Goal: Use online tool/utility: Utilize a website feature to perform a specific function

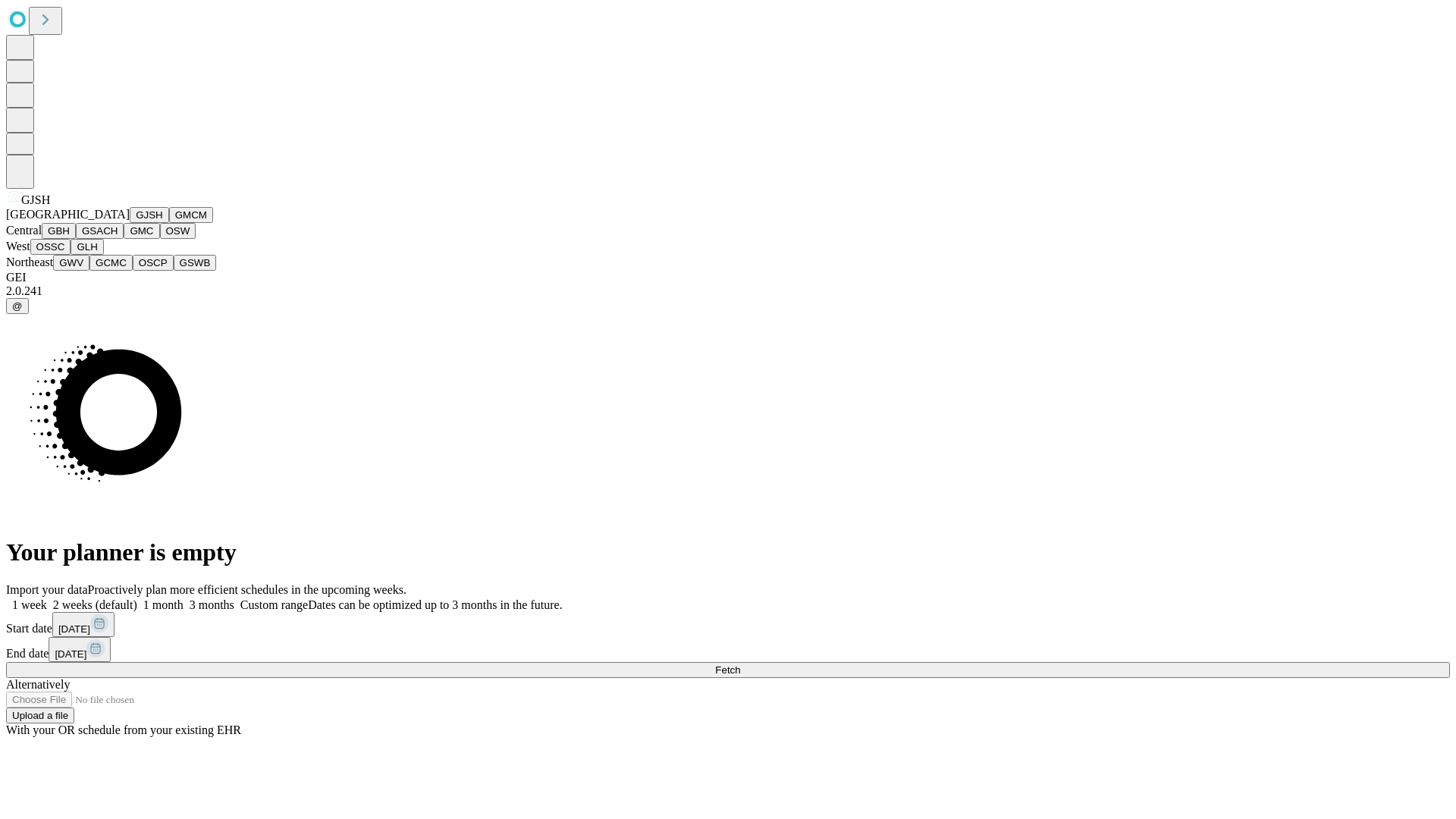
click at [130, 223] on button "GJSH" at bounding box center [149, 215] width 39 height 16
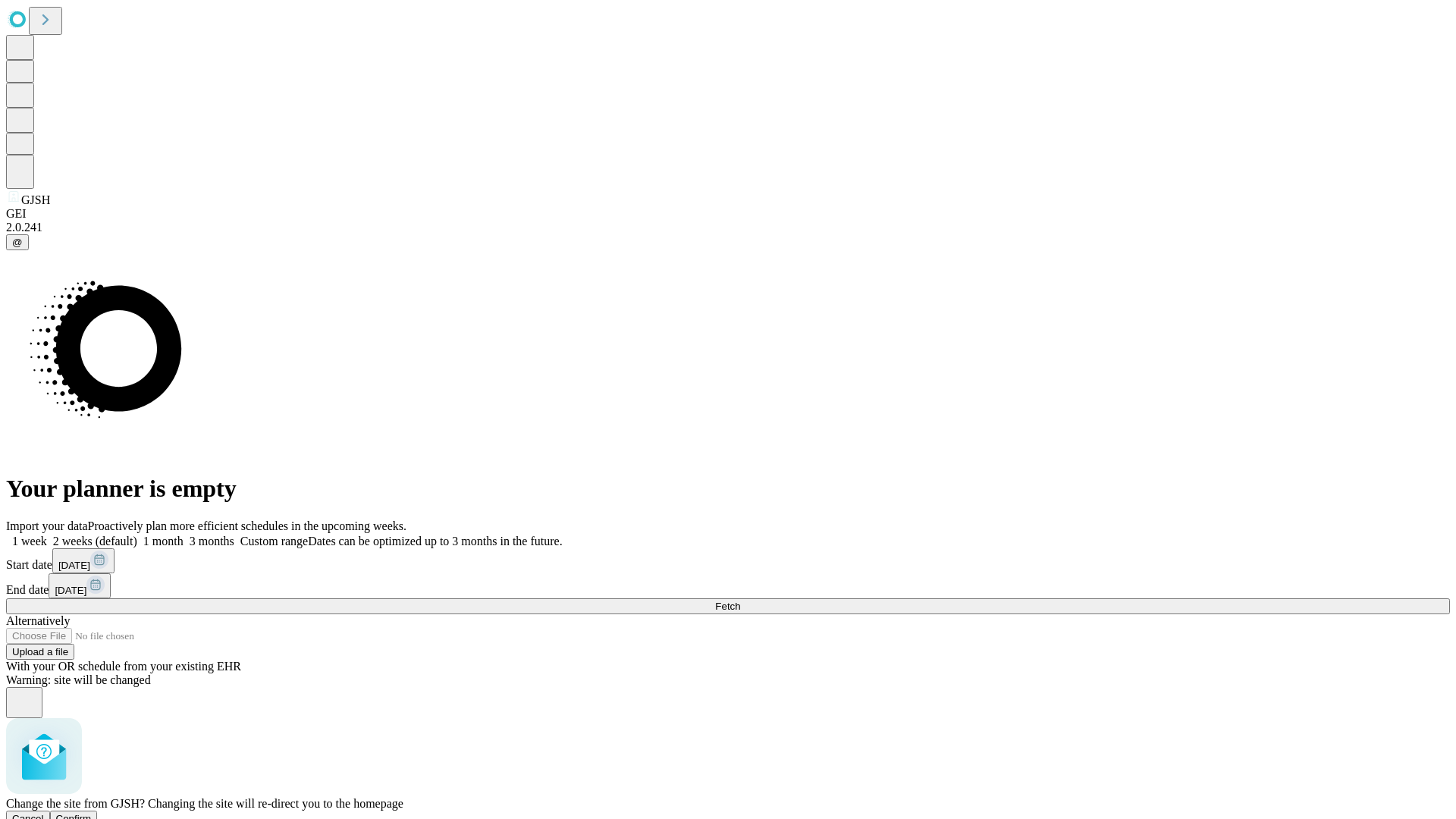
click at [92, 813] on span "Confirm" at bounding box center [73, 819] width 35 height 11
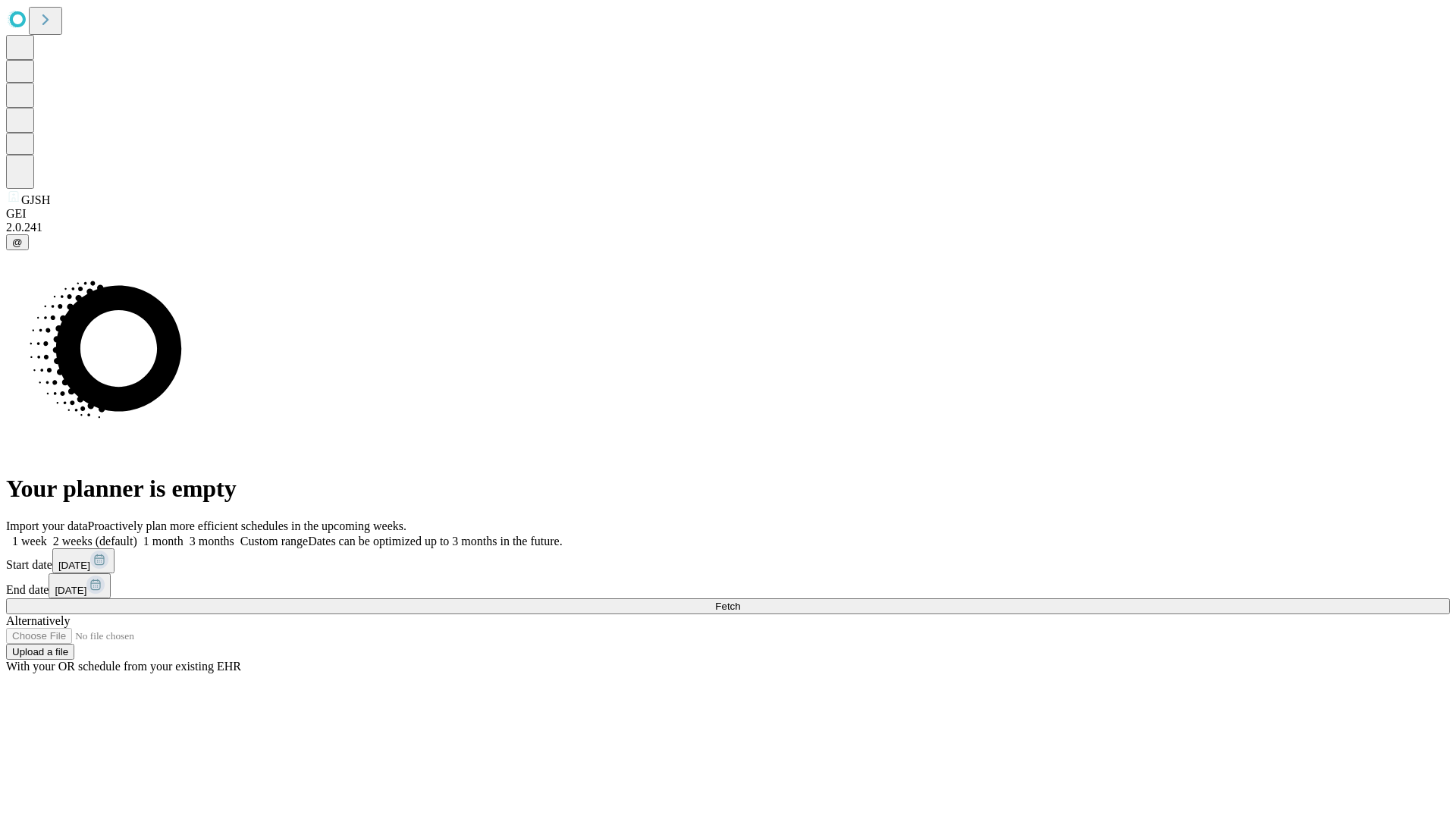
click at [184, 535] on label "1 month" at bounding box center [160, 541] width 46 height 13
click at [740, 601] on span "Fetch" at bounding box center [727, 607] width 25 height 11
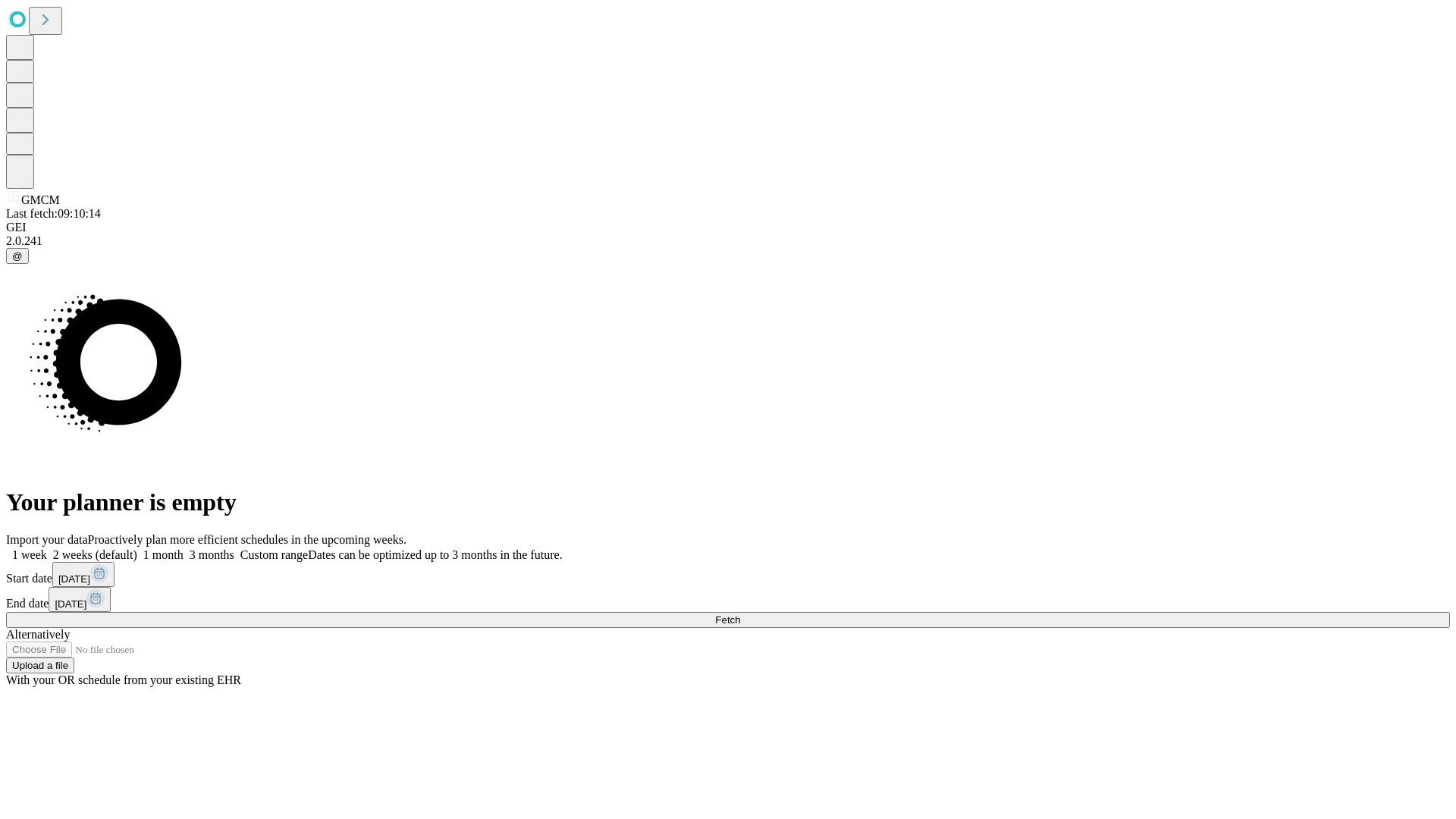
click at [184, 548] on label "1 month" at bounding box center [160, 555] width 46 height 13
click at [740, 614] on span "Fetch" at bounding box center [727, 620] width 25 height 11
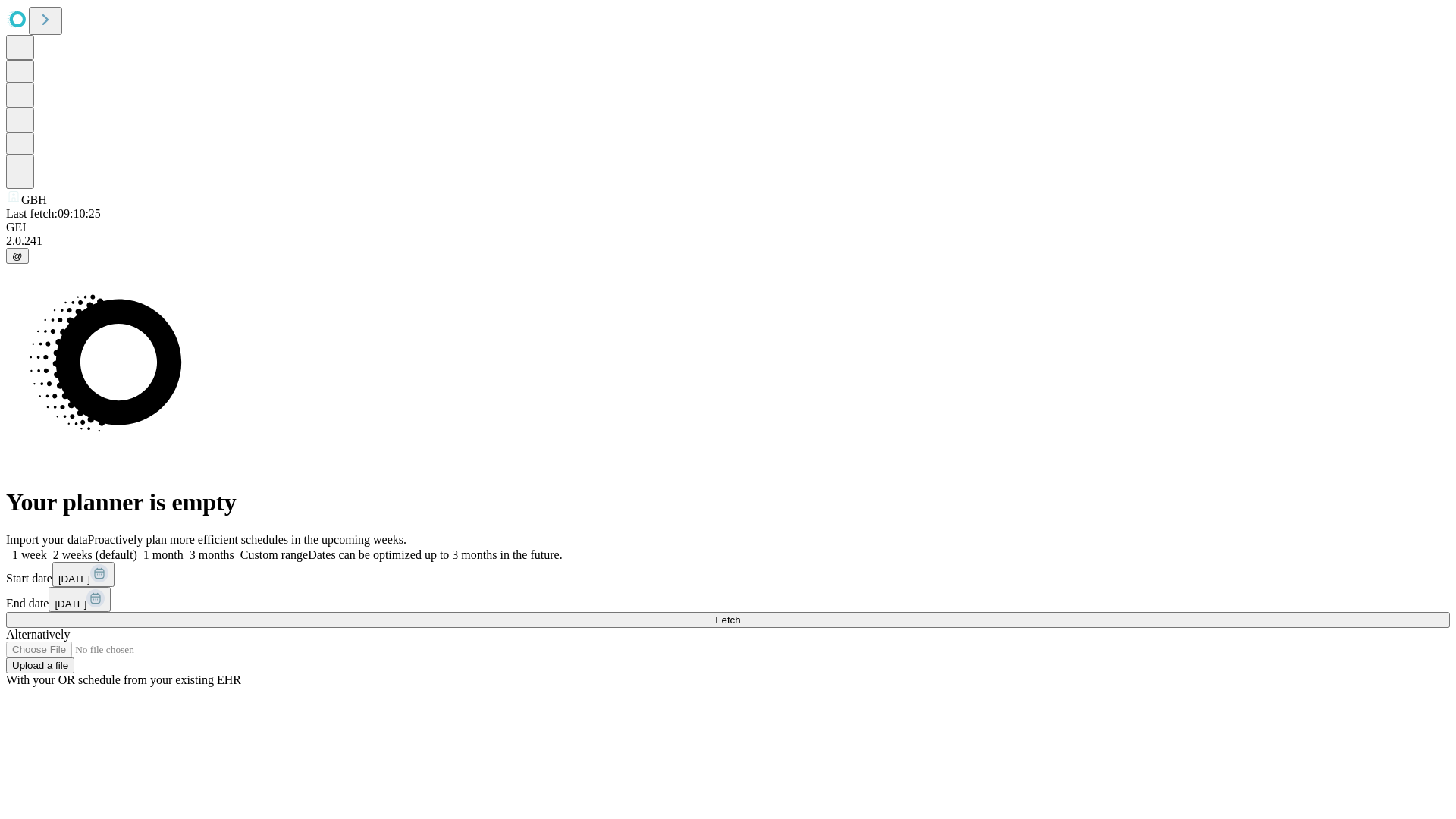
click at [184, 548] on label "1 month" at bounding box center [160, 555] width 46 height 13
click at [740, 614] on span "Fetch" at bounding box center [727, 620] width 25 height 11
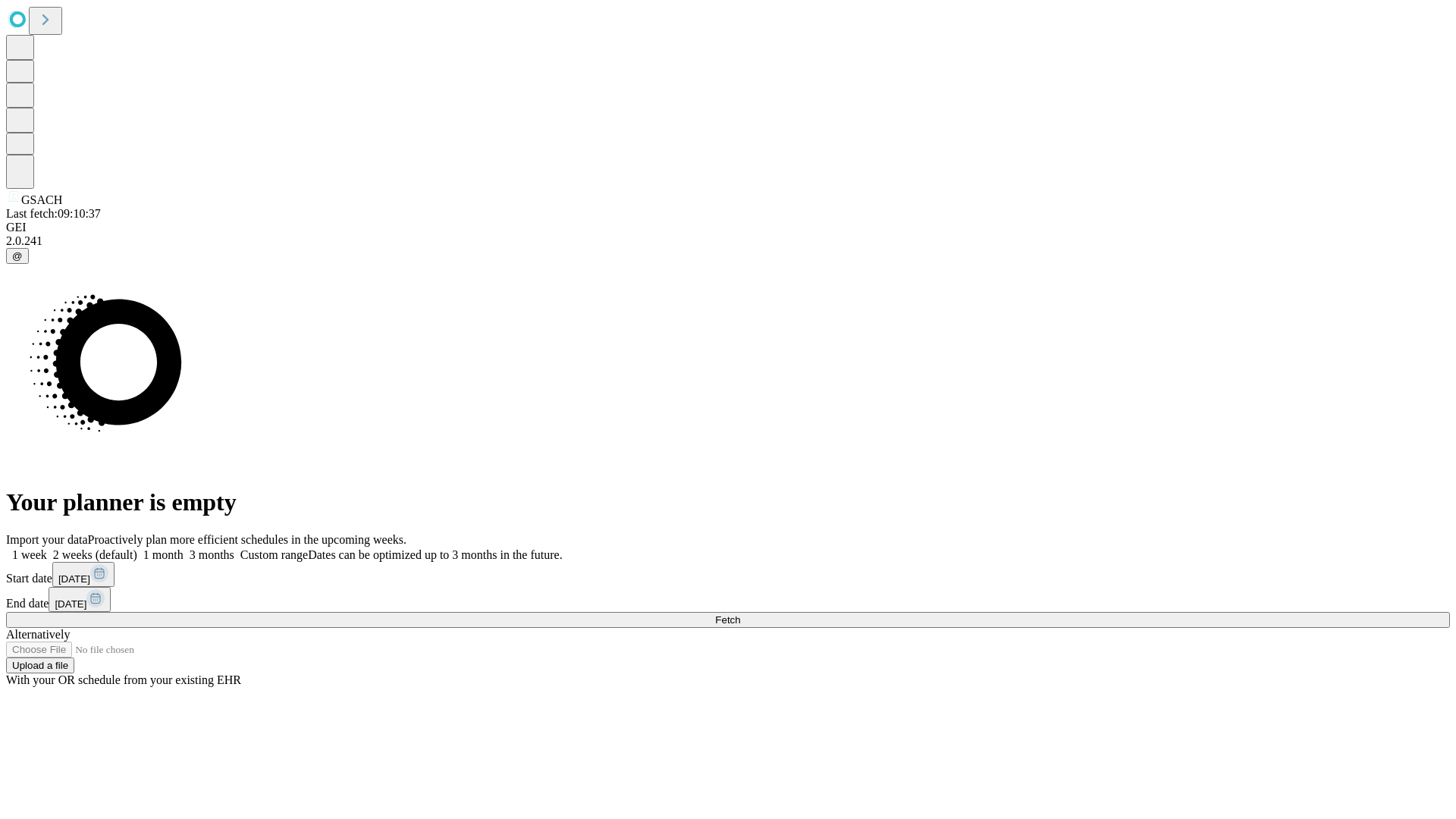
click at [184, 548] on label "1 month" at bounding box center [160, 555] width 46 height 13
click at [740, 614] on span "Fetch" at bounding box center [727, 620] width 25 height 11
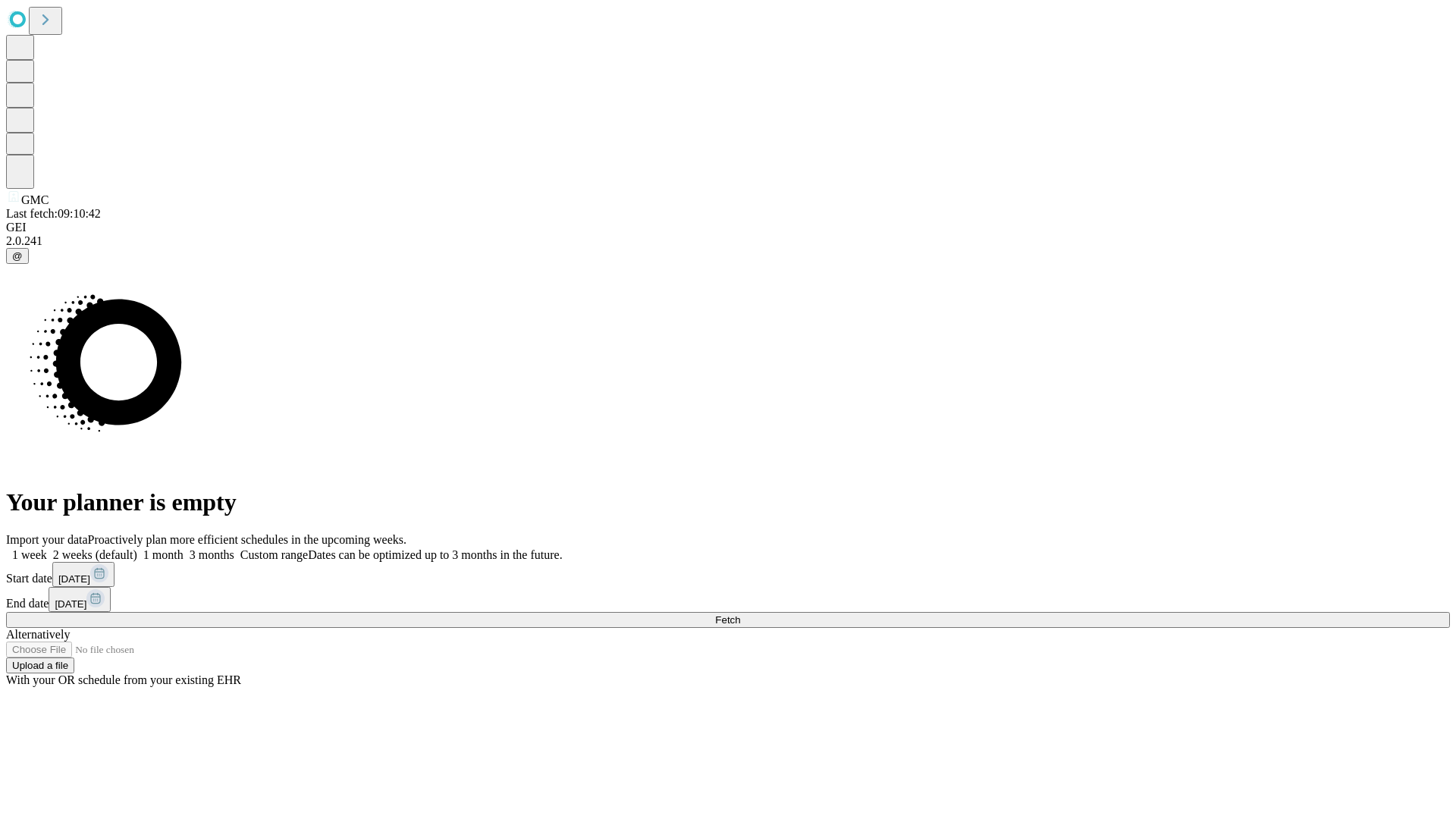
click at [184, 548] on label "1 month" at bounding box center [160, 555] width 46 height 13
click at [740, 614] on span "Fetch" at bounding box center [727, 620] width 25 height 11
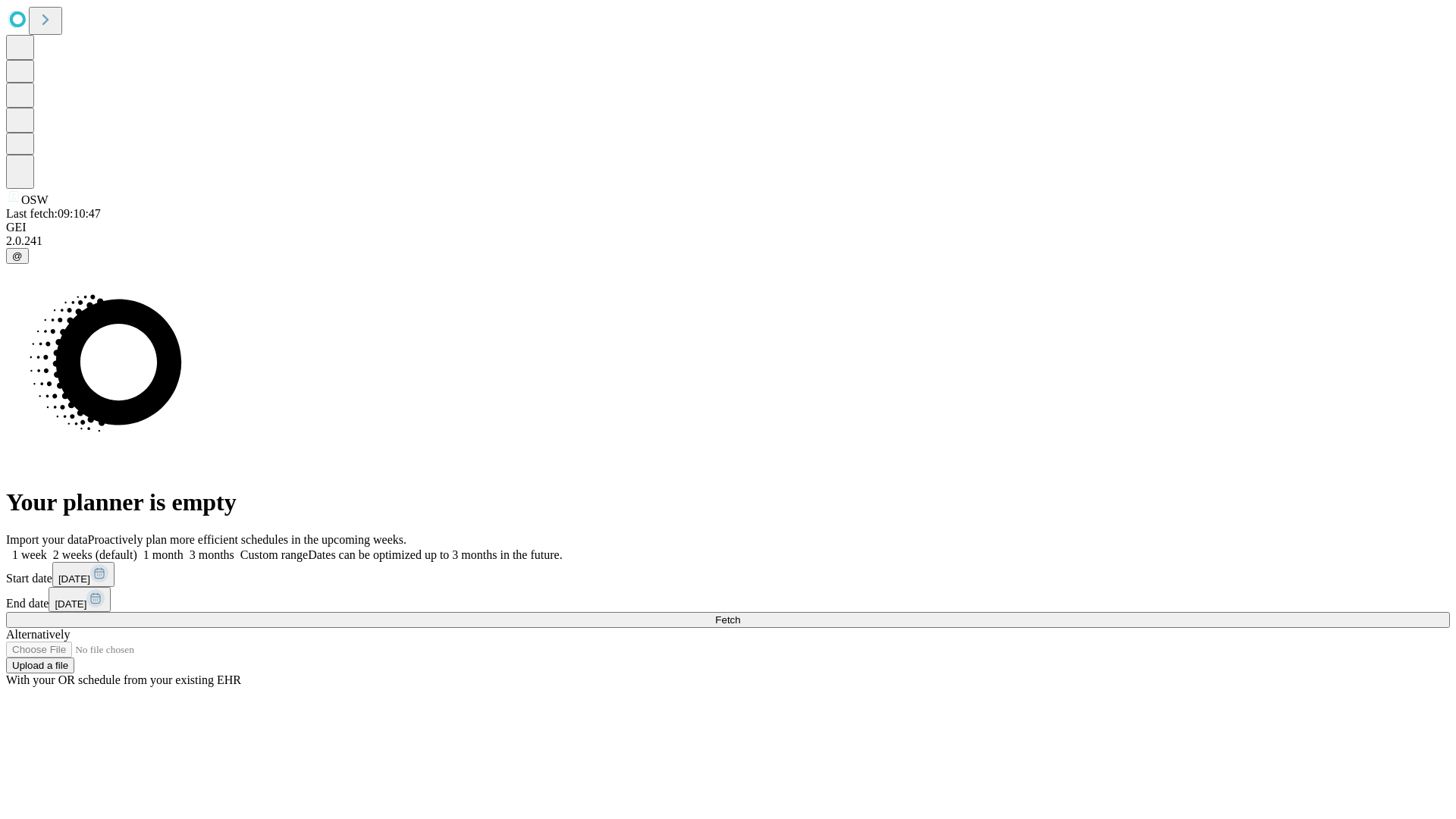
click at [184, 548] on label "1 month" at bounding box center [160, 555] width 46 height 13
click at [740, 614] on span "Fetch" at bounding box center [727, 620] width 25 height 11
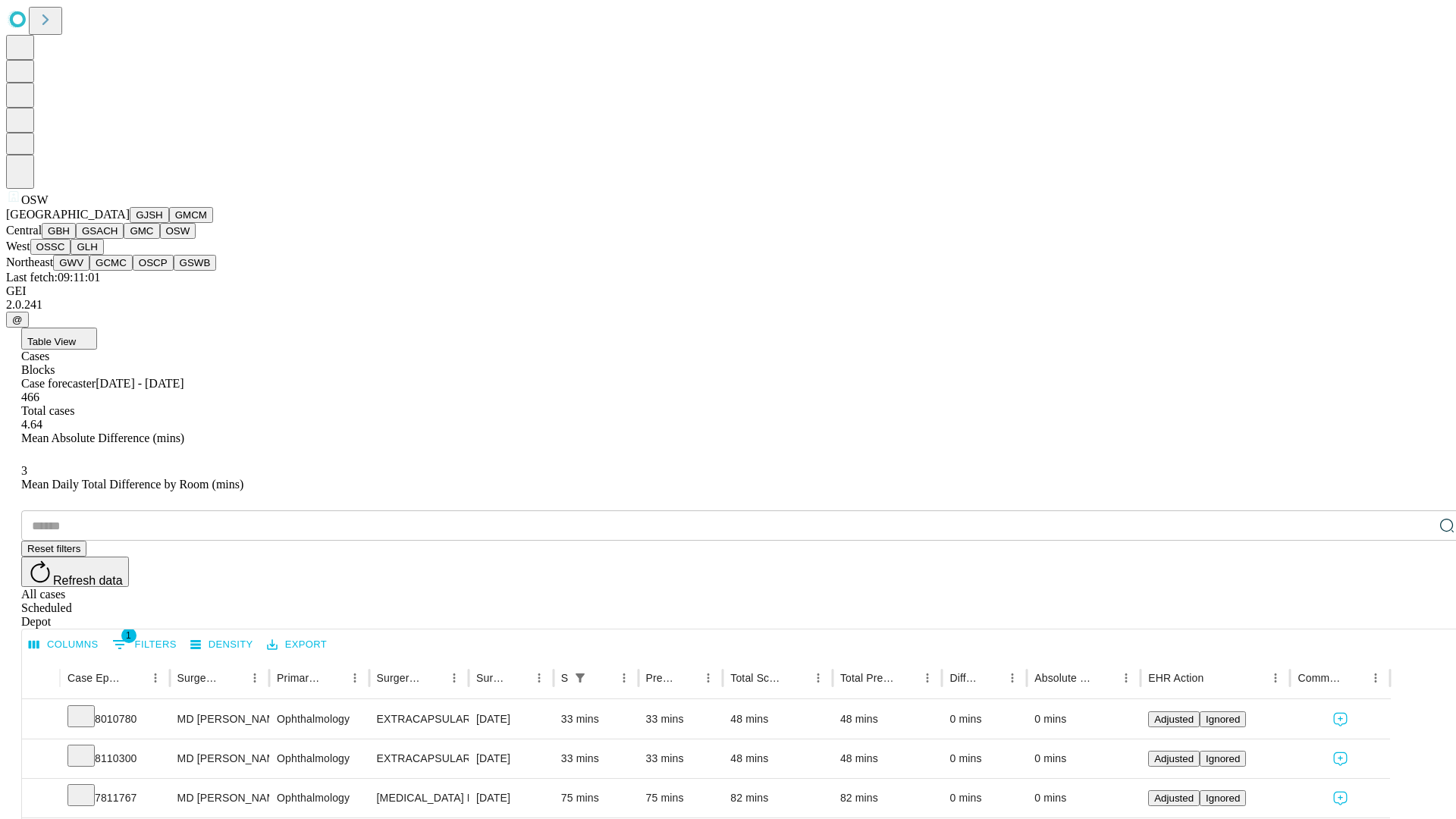
click at [71, 255] on button "OSSC" at bounding box center [51, 246] width 41 height 16
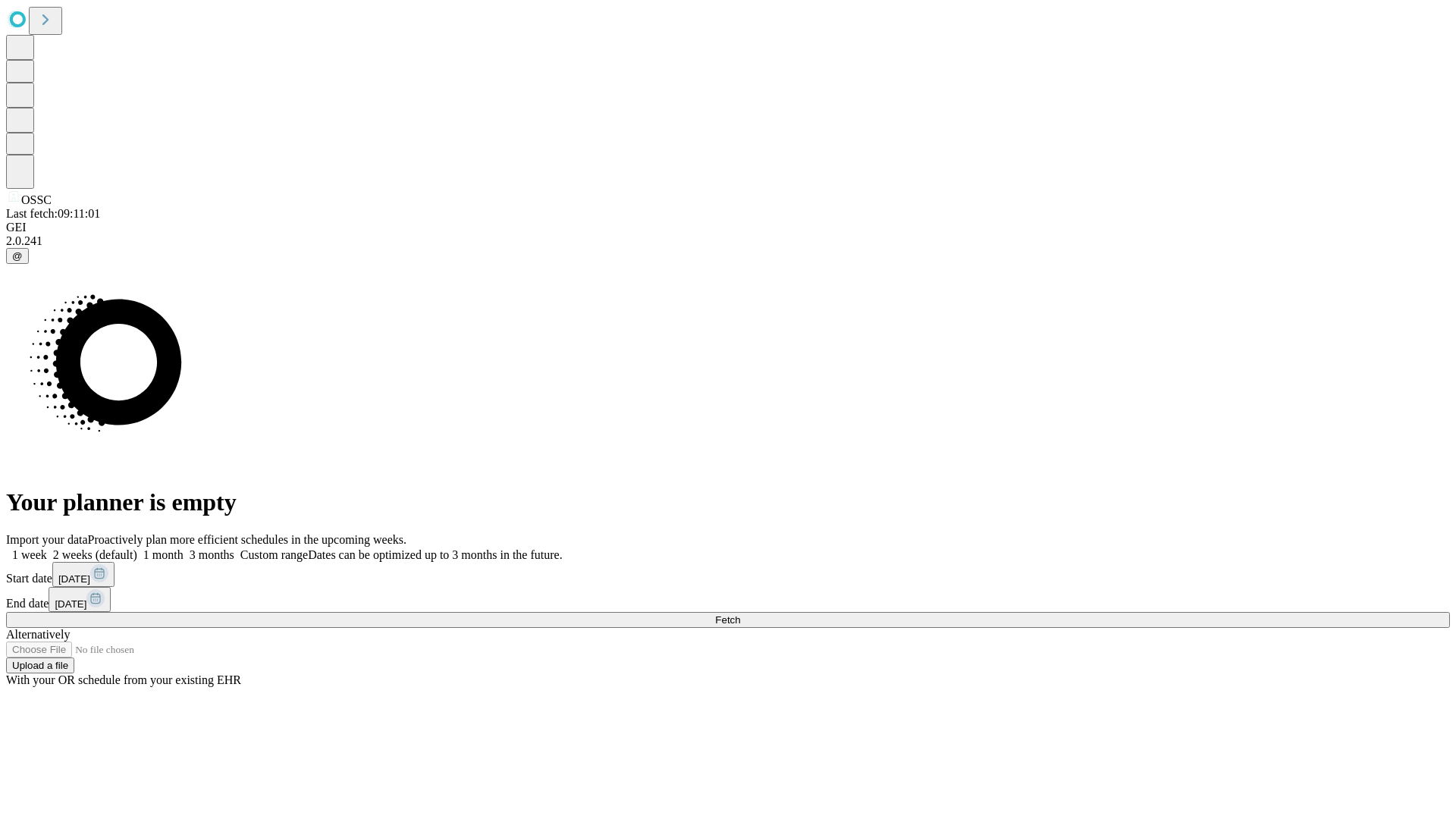
click at [184, 548] on label "1 month" at bounding box center [160, 555] width 46 height 13
click at [740, 614] on span "Fetch" at bounding box center [727, 620] width 25 height 11
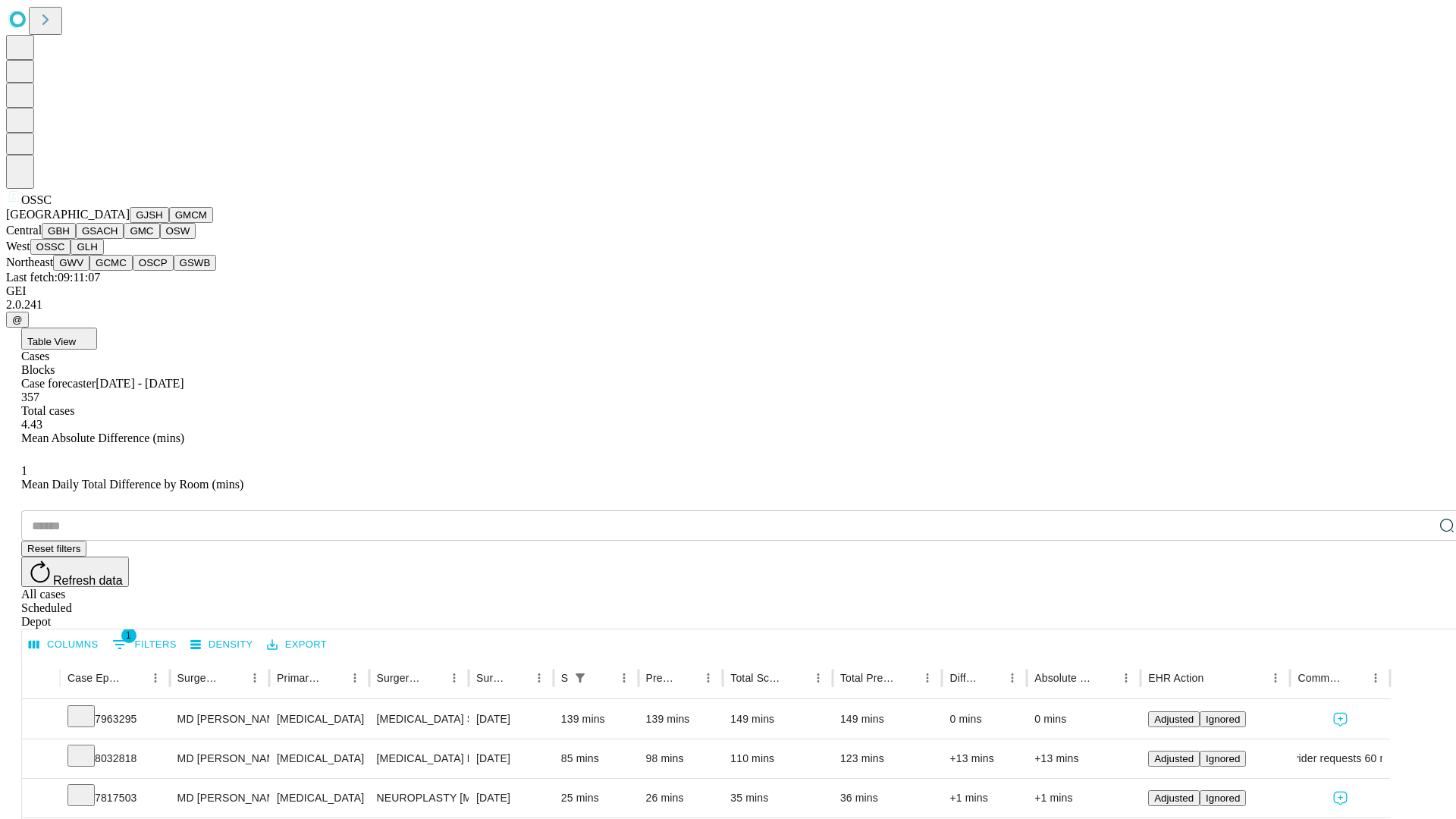
click at [103, 255] on button "GLH" at bounding box center [87, 246] width 33 height 16
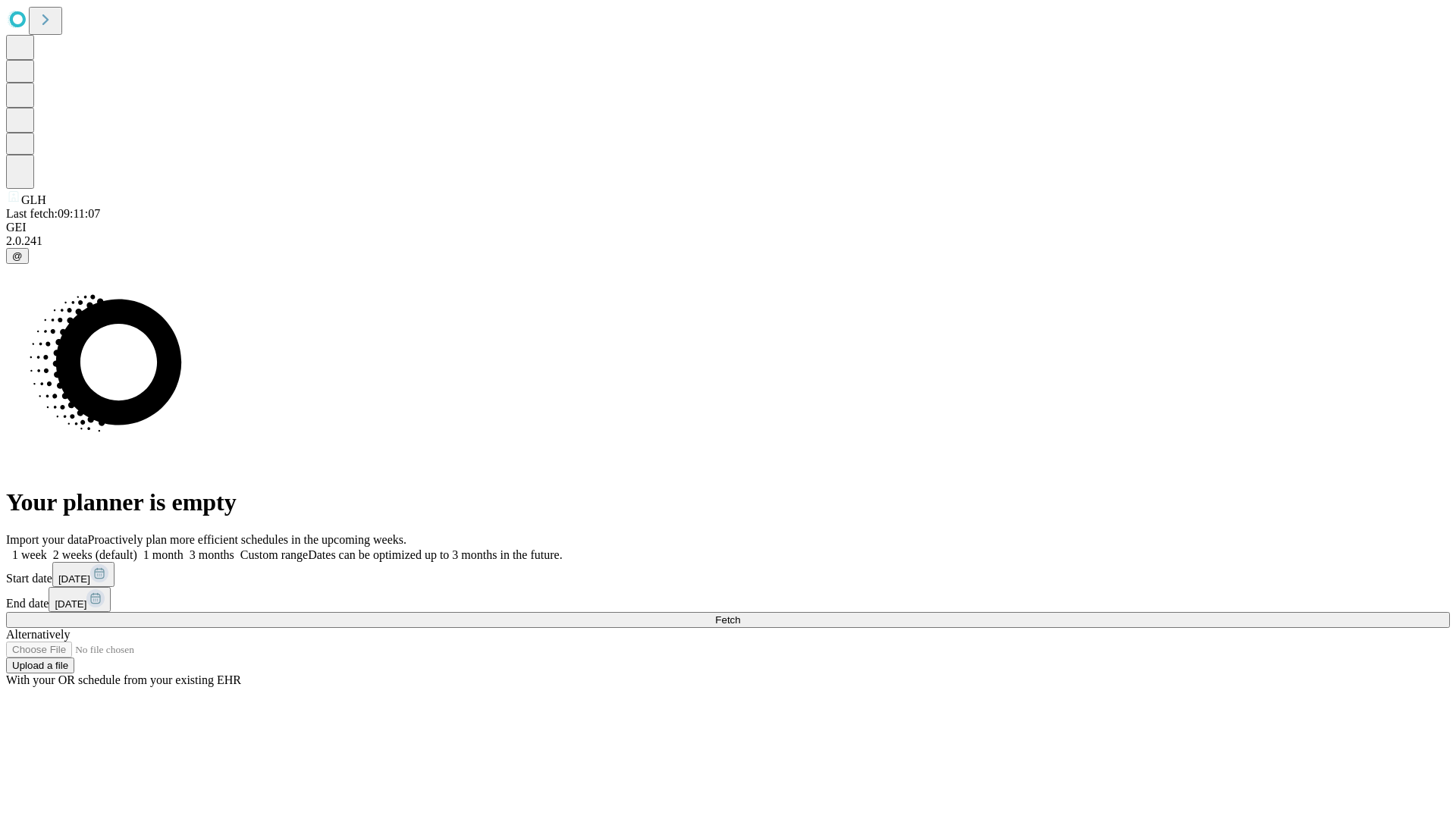
click at [184, 548] on label "1 month" at bounding box center [160, 555] width 46 height 13
click at [740, 614] on span "Fetch" at bounding box center [727, 620] width 25 height 11
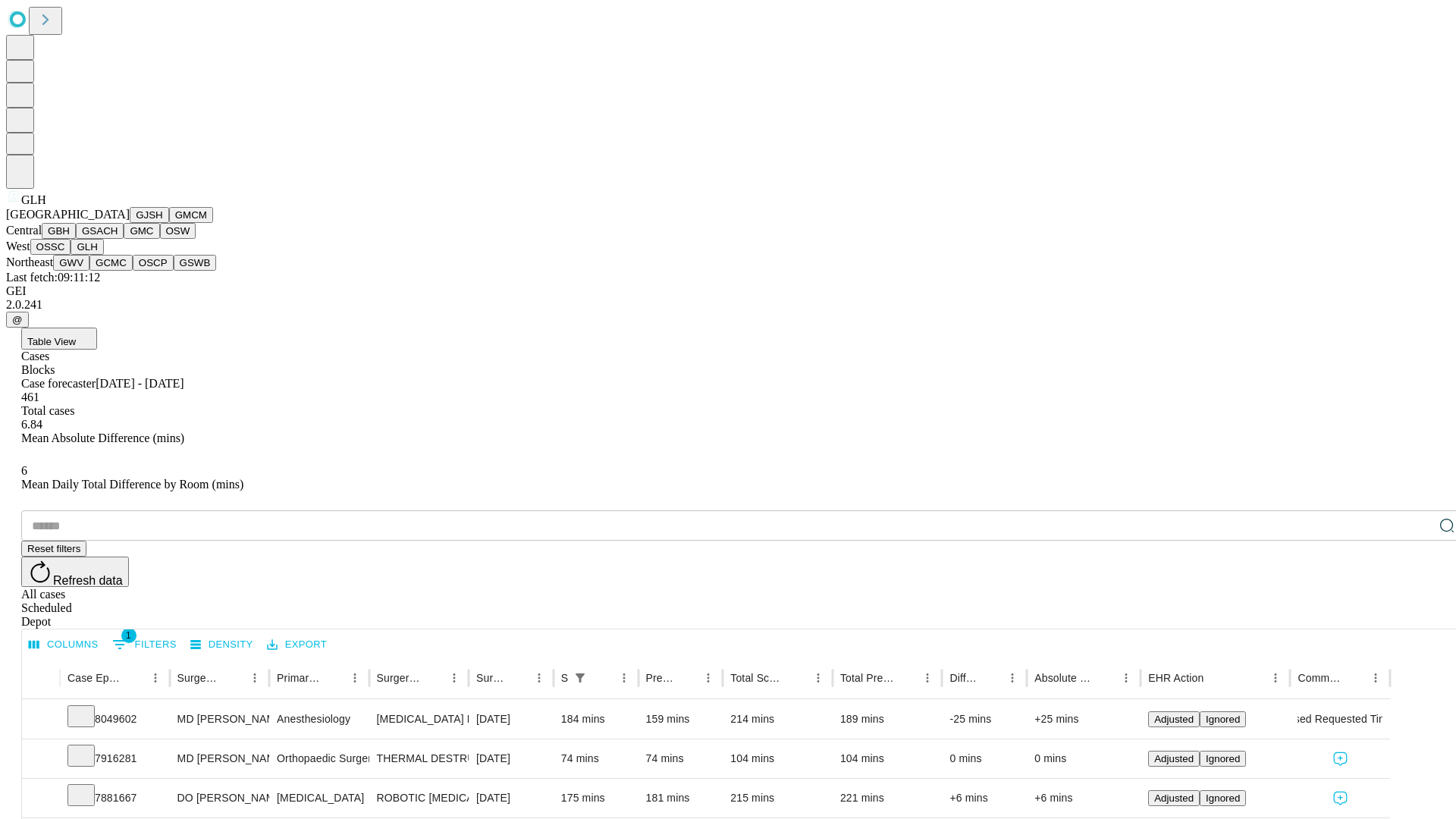
click at [89, 271] on button "GWV" at bounding box center [71, 262] width 36 height 16
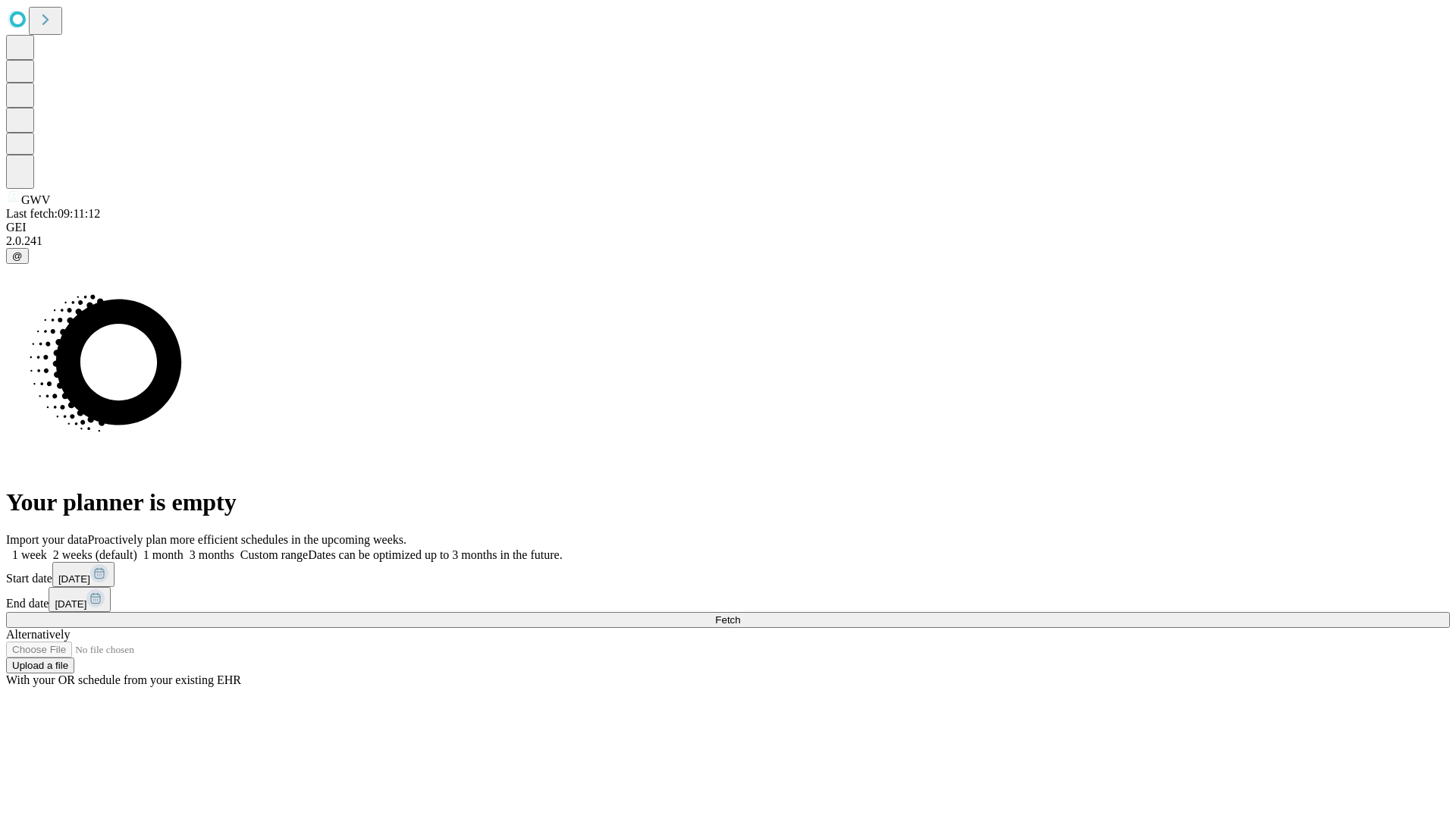
click at [184, 548] on label "1 month" at bounding box center [160, 555] width 46 height 13
click at [740, 614] on span "Fetch" at bounding box center [727, 620] width 25 height 11
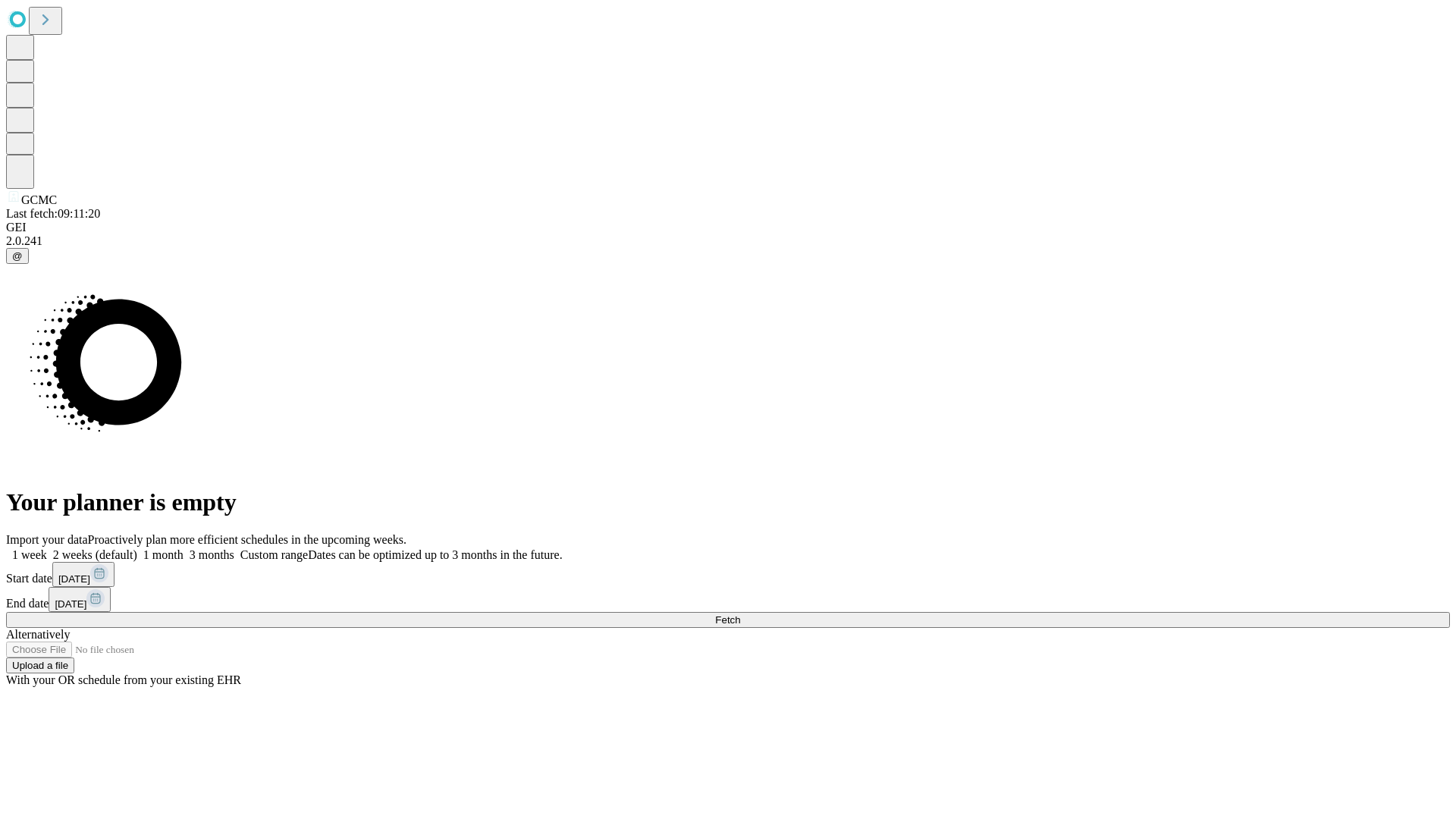
click at [184, 548] on label "1 month" at bounding box center [160, 555] width 46 height 13
click at [740, 614] on span "Fetch" at bounding box center [727, 620] width 25 height 11
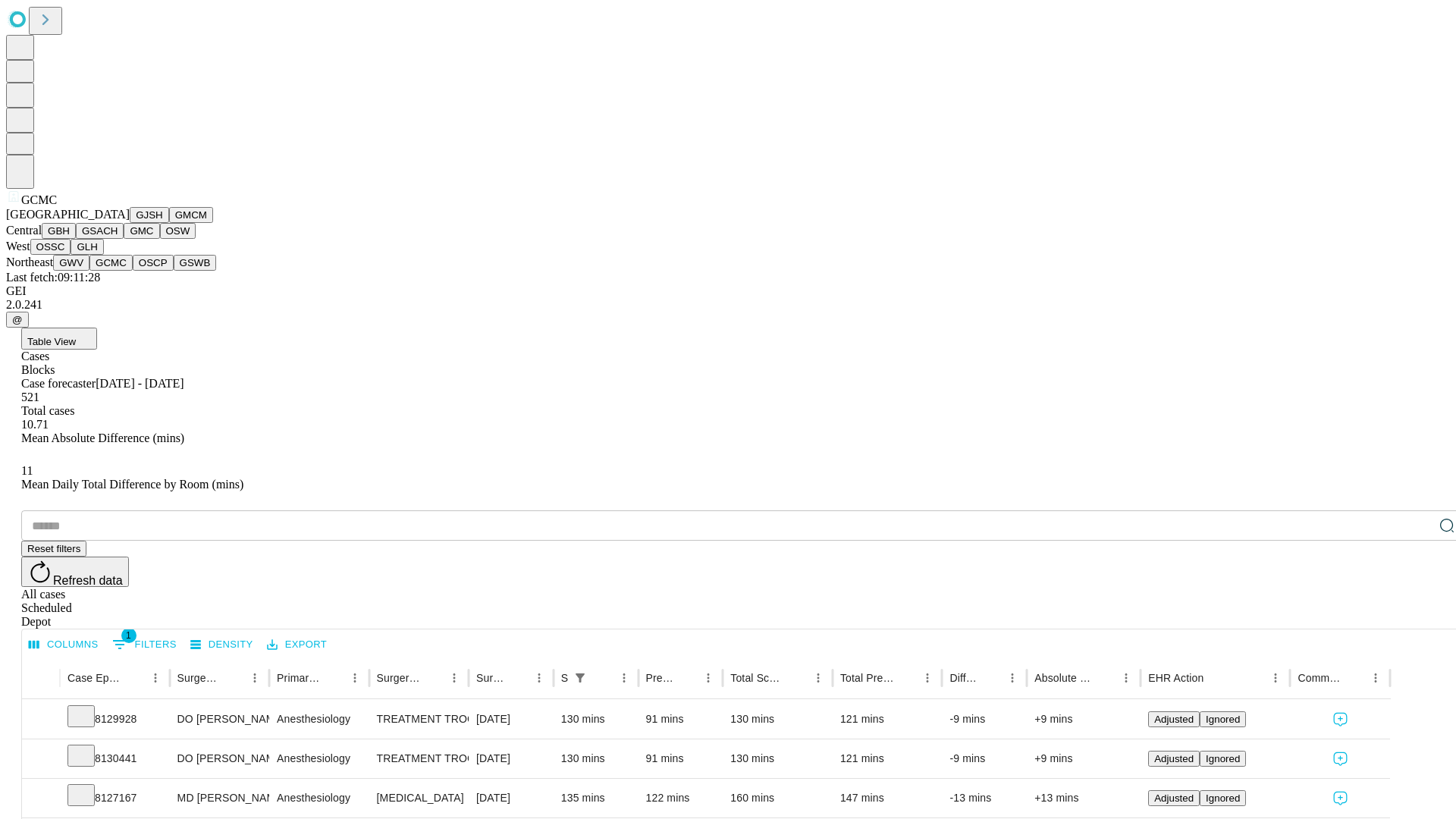
click at [133, 271] on button "OSCP" at bounding box center [153, 262] width 41 height 16
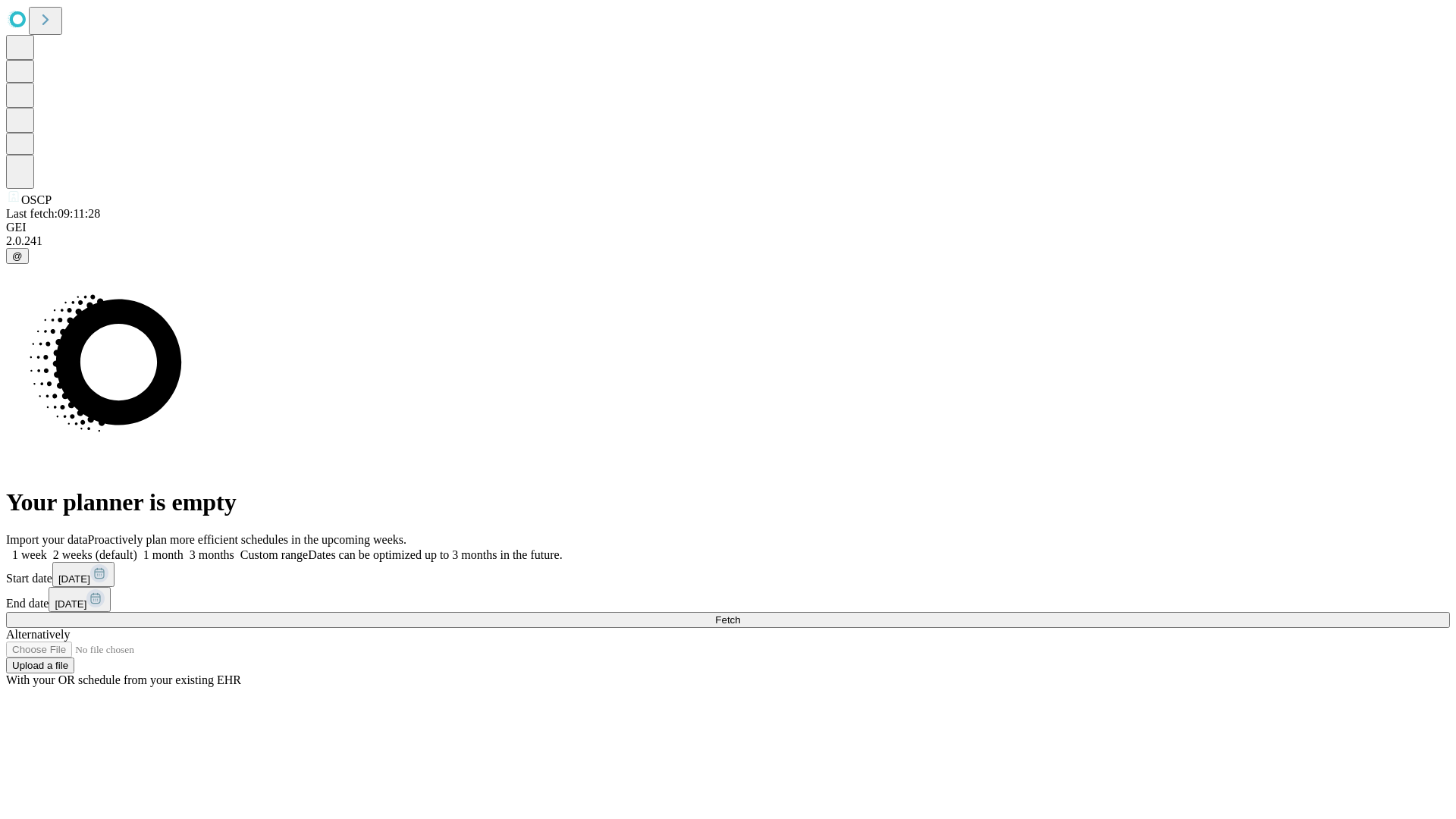
click at [184, 548] on label "1 month" at bounding box center [160, 555] width 46 height 13
click at [740, 614] on span "Fetch" at bounding box center [727, 620] width 25 height 11
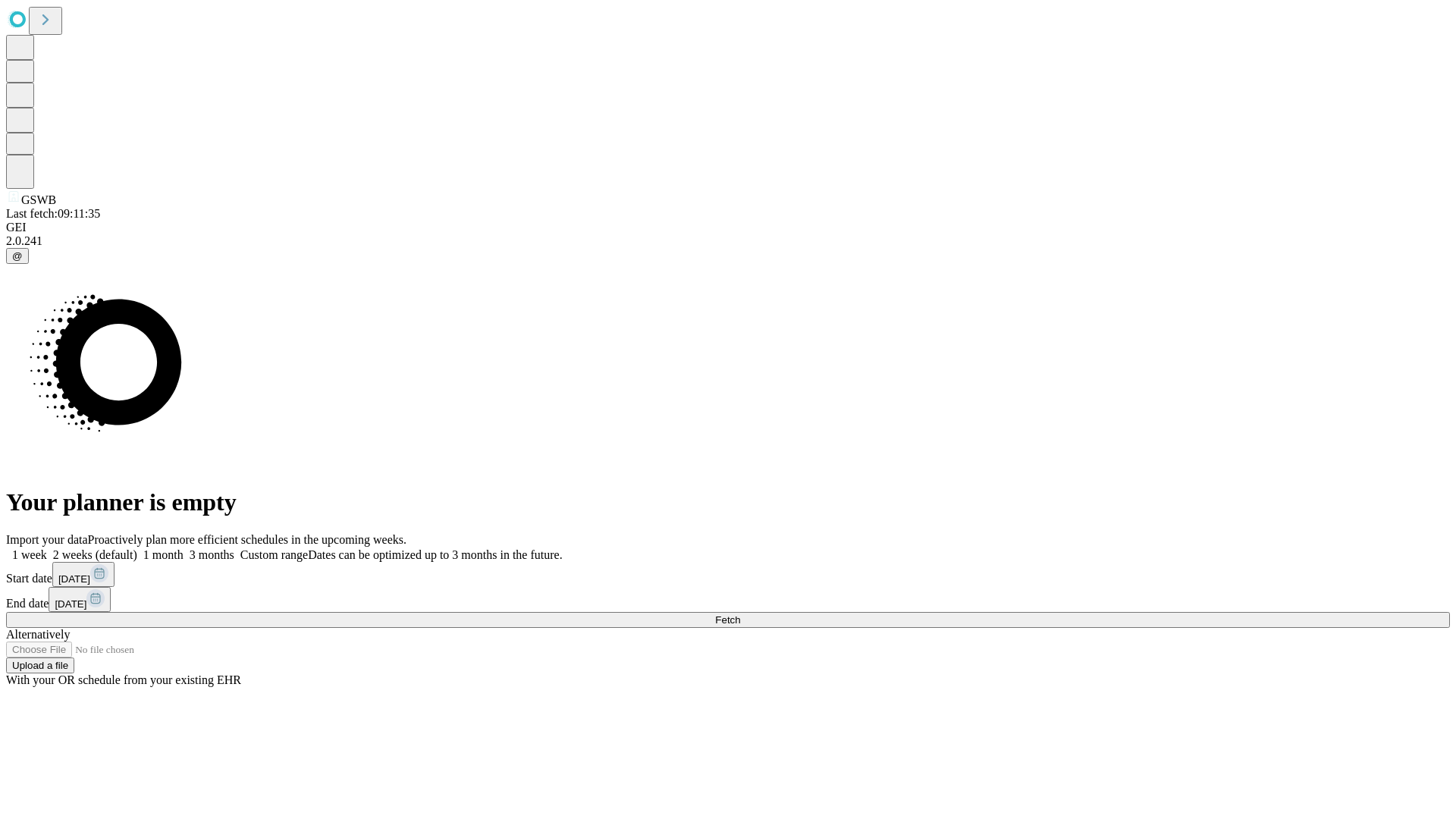
click at [740, 614] on span "Fetch" at bounding box center [727, 620] width 25 height 11
